Goal: Information Seeking & Learning: Learn about a topic

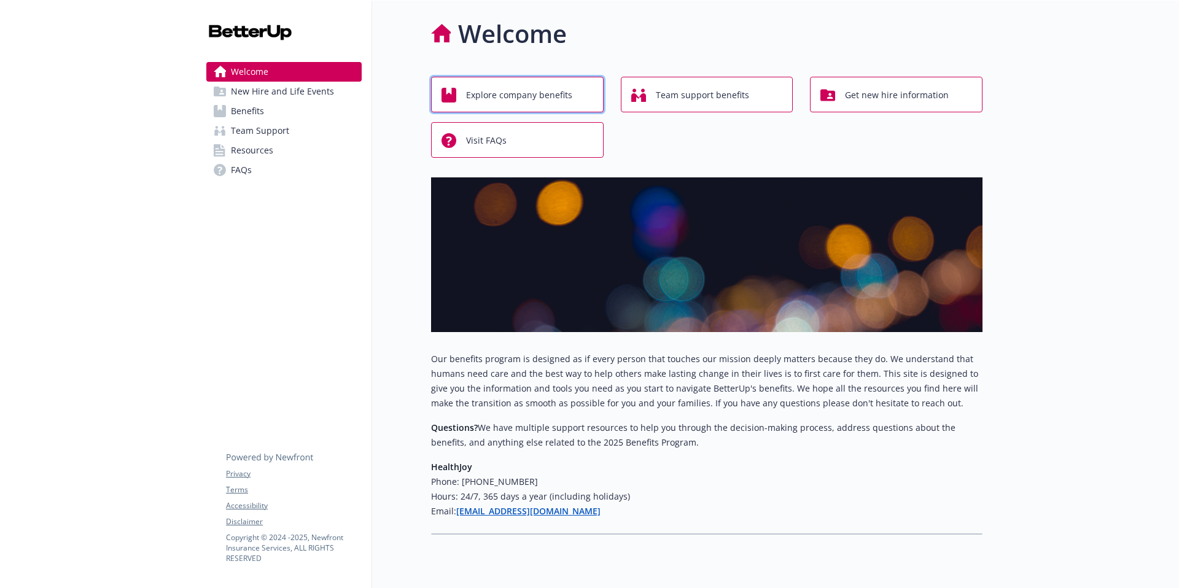
click at [497, 88] on span "Explore company benefits" at bounding box center [519, 94] width 106 height 23
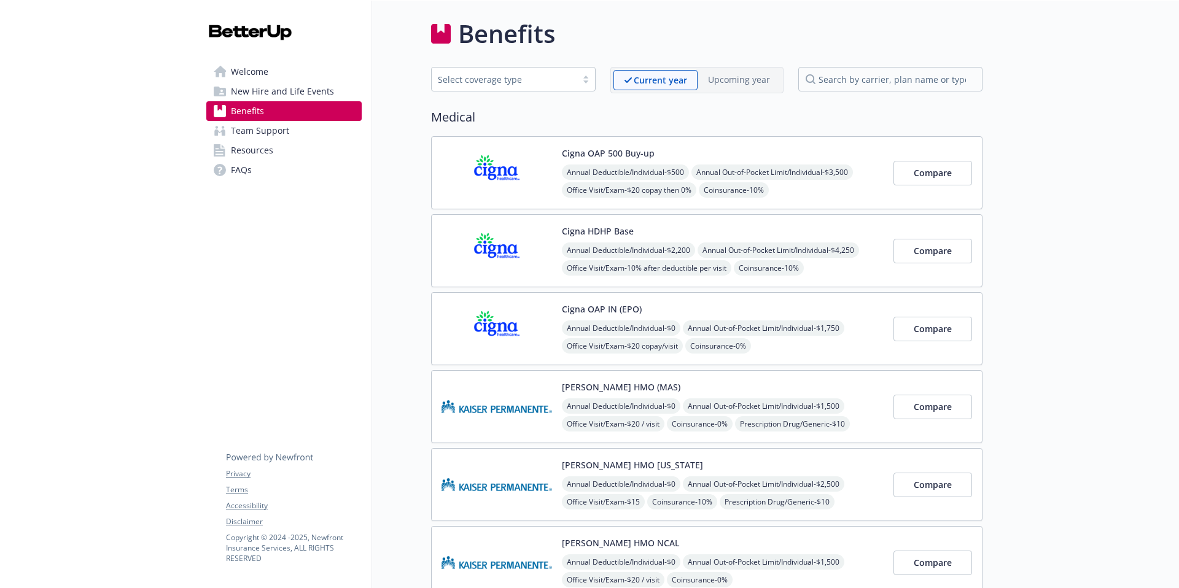
click at [608, 314] on button "Cigna OAP IN (EPO)" at bounding box center [602, 309] width 80 height 13
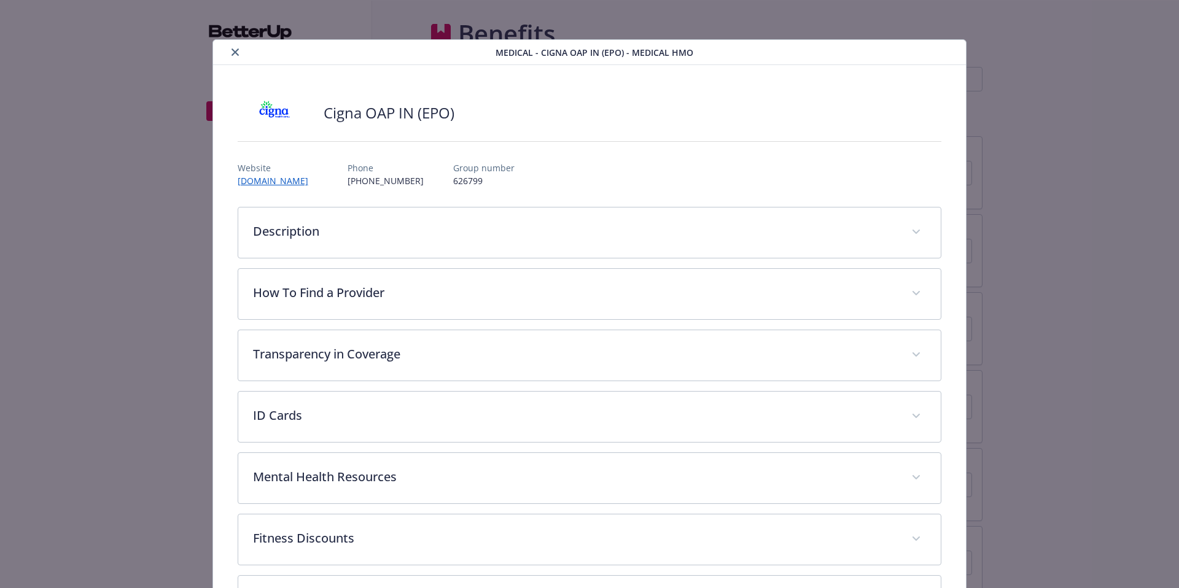
scroll to position [37, 0]
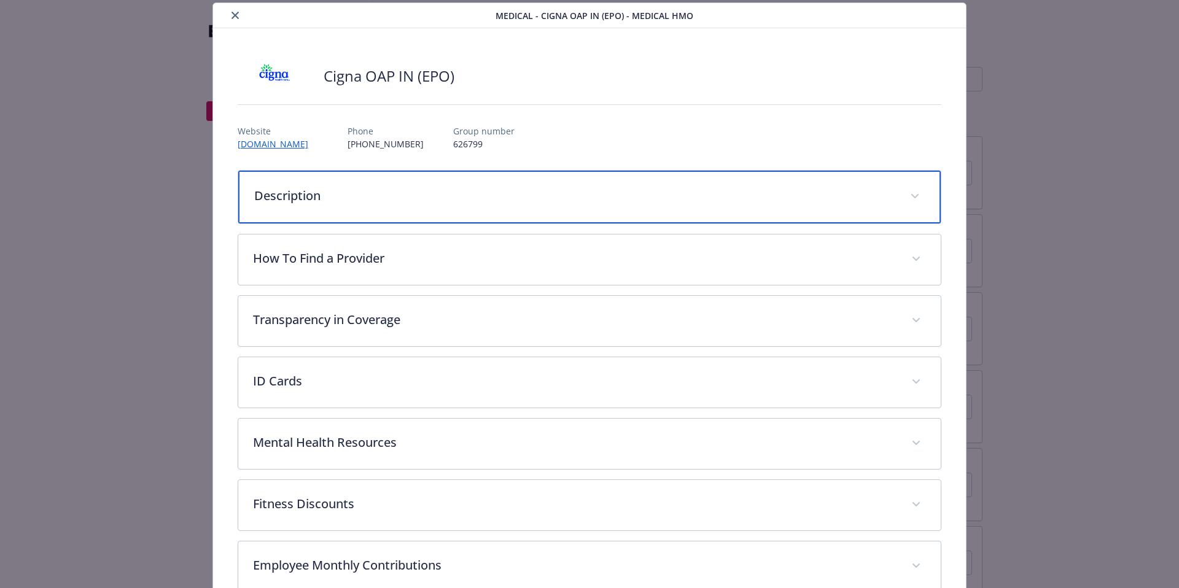
click at [360, 214] on div "Description" at bounding box center [589, 197] width 703 height 53
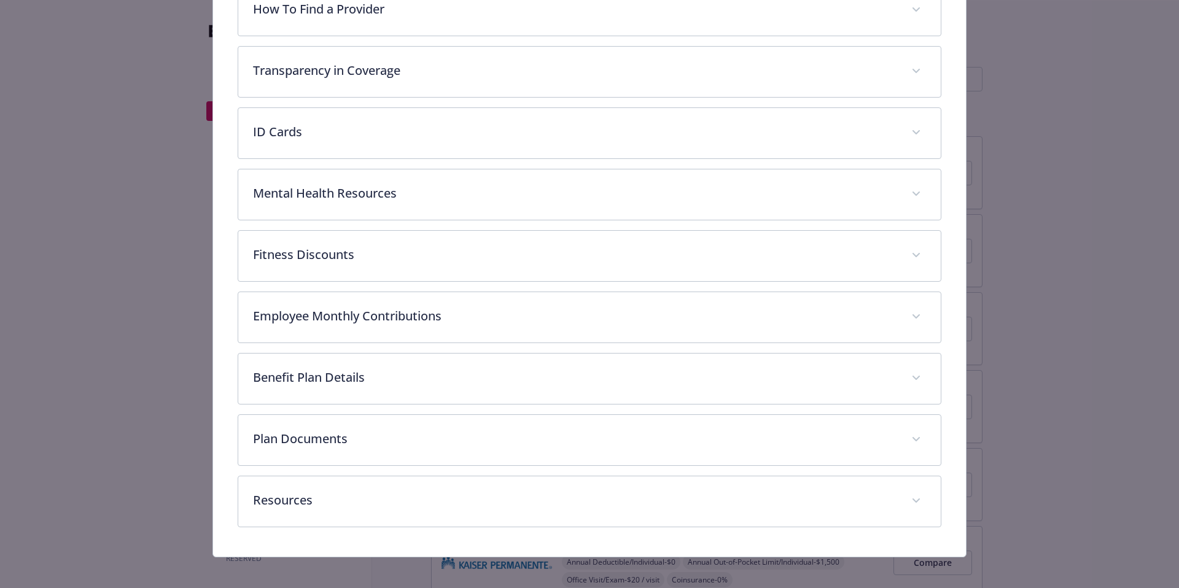
scroll to position [368, 0]
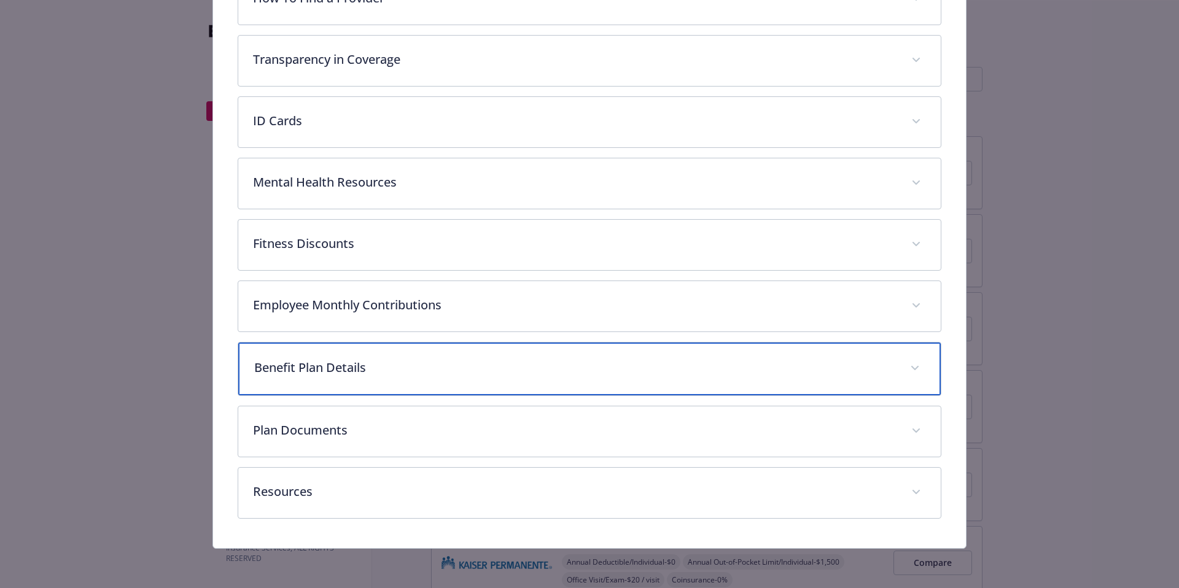
click at [377, 369] on p "Benefit Plan Details" at bounding box center [575, 368] width 642 height 18
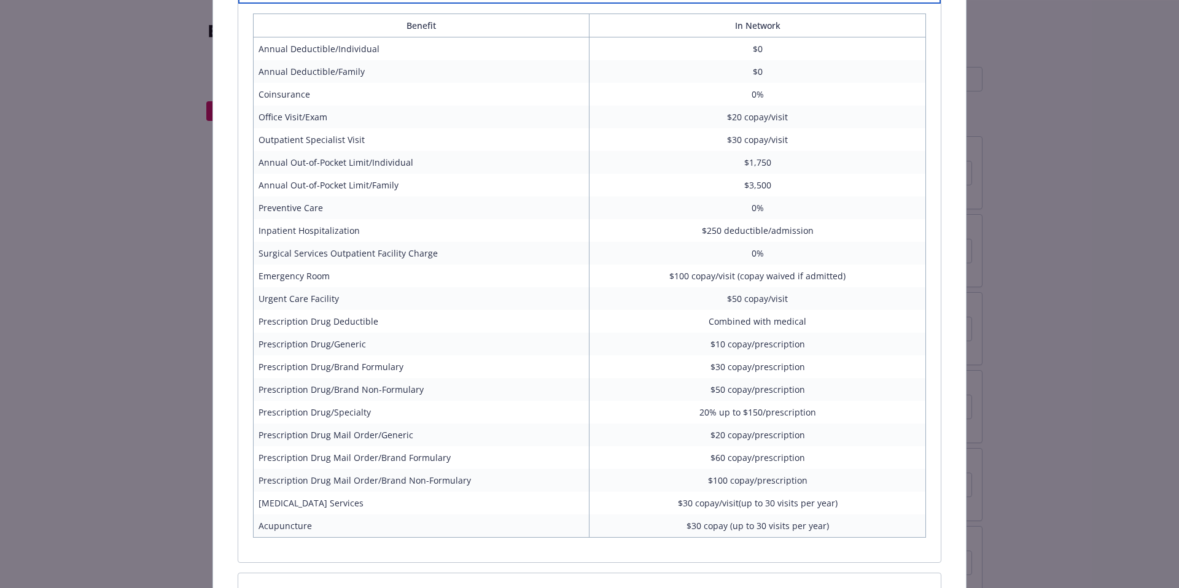
scroll to position [678, 0]
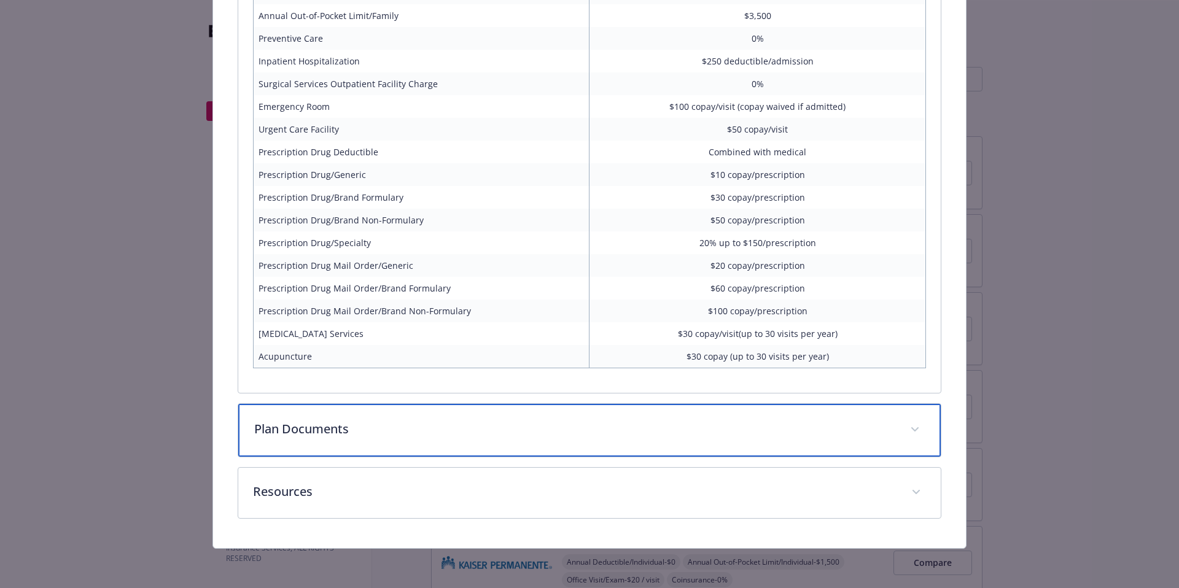
click at [331, 419] on div "Plan Documents" at bounding box center [589, 430] width 703 height 53
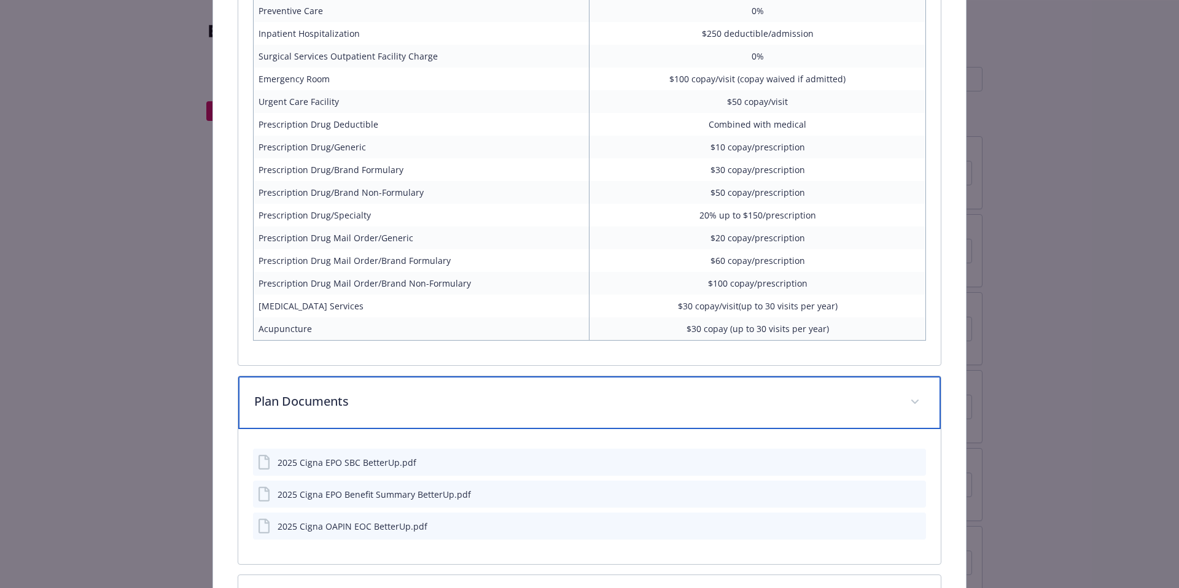
scroll to position [982, 0]
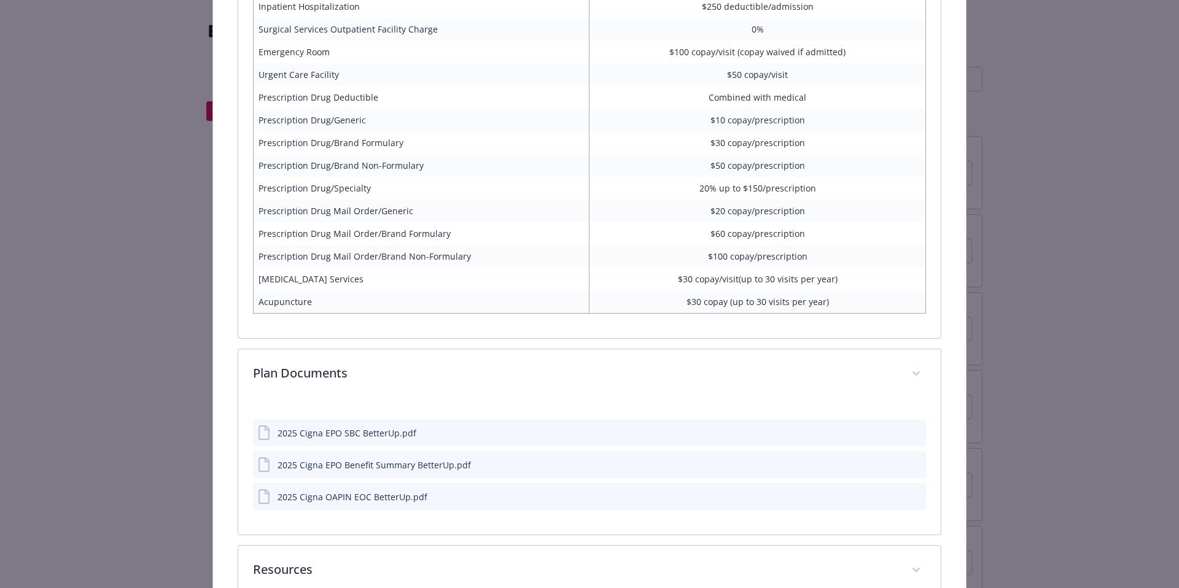
click at [890, 432] on icon "download file" at bounding box center [894, 430] width 8 height 7
click at [889, 464] on icon "download file" at bounding box center [894, 464] width 10 height 10
click at [889, 494] on icon "download file" at bounding box center [894, 496] width 10 height 10
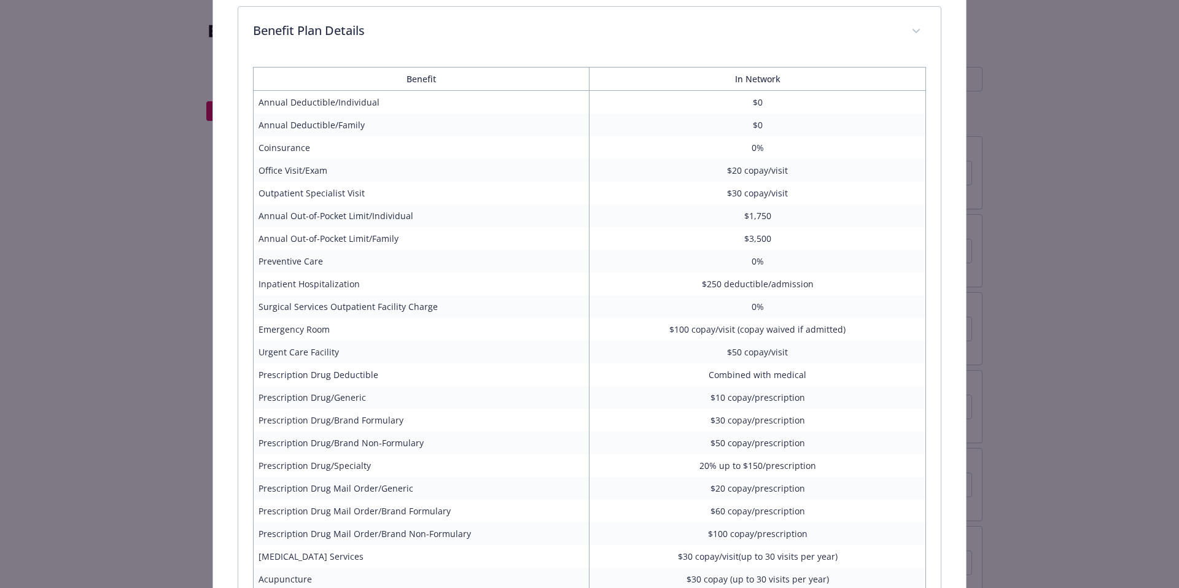
scroll to position [719, 0]
